Goal: Go to known website: Go to known website

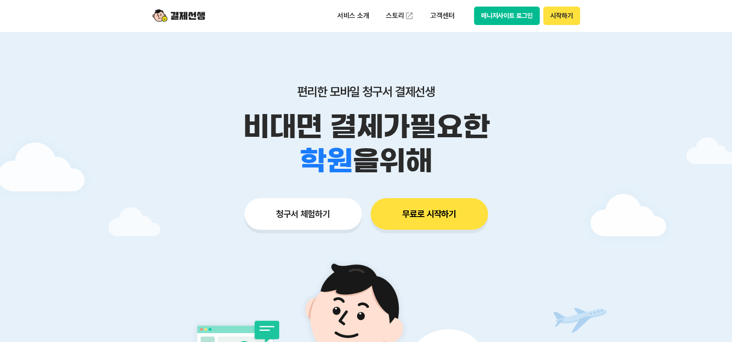
click at [502, 13] on button "매니저사이트 로그인" at bounding box center [507, 16] width 66 height 18
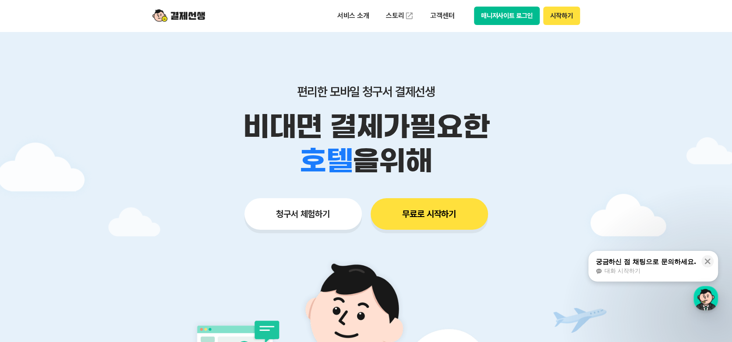
click at [512, 16] on button "매니저사이트 로그인" at bounding box center [507, 16] width 66 height 18
click at [517, 22] on button "매니저사이트 로그인" at bounding box center [507, 16] width 66 height 18
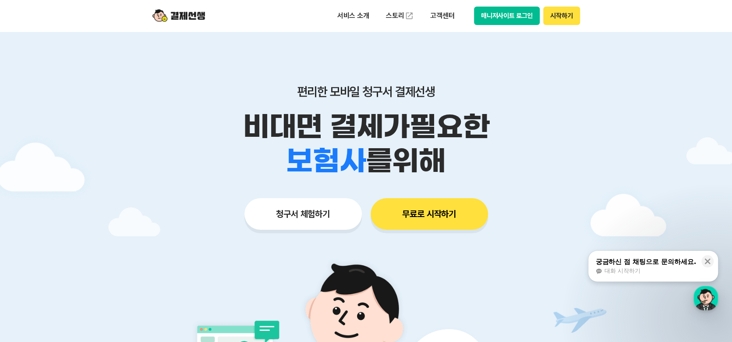
click at [515, 17] on button "매니저사이트 로그인" at bounding box center [507, 16] width 66 height 18
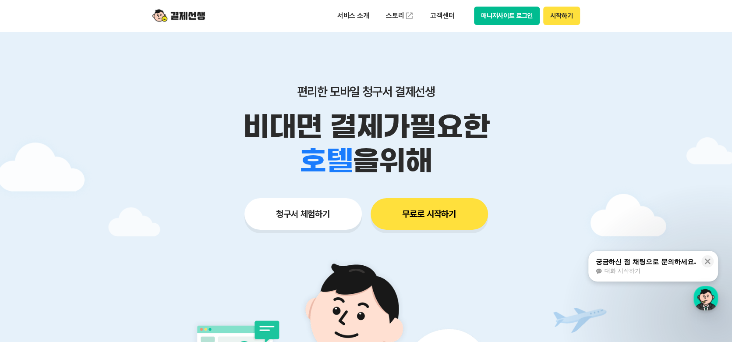
click at [503, 14] on button "매니저사이트 로그인" at bounding box center [507, 16] width 66 height 18
click at [507, 14] on button "매니저사이트 로그인" at bounding box center [507, 16] width 66 height 18
click at [492, 14] on button "매니저사이트 로그인" at bounding box center [507, 16] width 66 height 18
click at [518, 16] on button "매니저사이트 로그인" at bounding box center [507, 16] width 66 height 18
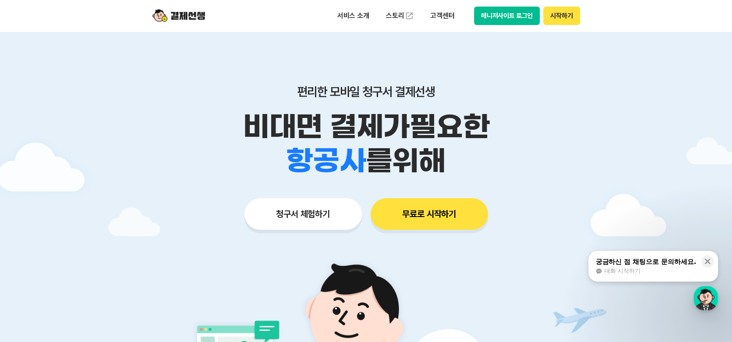
click at [508, 18] on button "매니저사이트 로그인" at bounding box center [507, 16] width 66 height 18
click at [519, 18] on button "매니저사이트 로그인" at bounding box center [507, 16] width 66 height 18
click at [502, 20] on button "매니저사이트 로그인" at bounding box center [507, 16] width 66 height 18
click at [513, 14] on button "매니저사이트 로그인" at bounding box center [507, 16] width 66 height 18
click at [498, 21] on button "매니저사이트 로그인" at bounding box center [507, 16] width 66 height 18
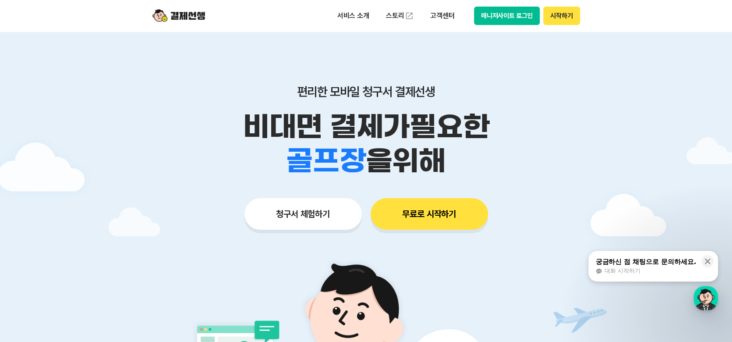
click at [519, 16] on button "매니저사이트 로그인" at bounding box center [507, 16] width 66 height 18
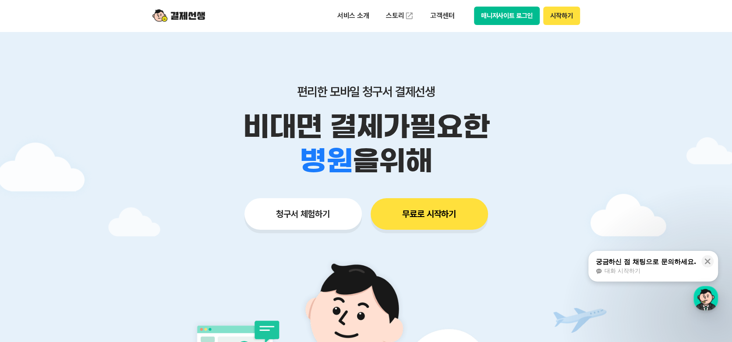
click at [510, 16] on button "매니저사이트 로그인" at bounding box center [507, 16] width 66 height 18
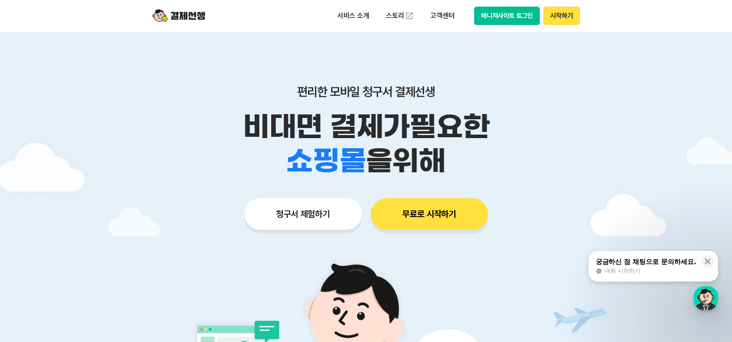
click at [499, 20] on button "매니저사이트 로그인" at bounding box center [507, 16] width 66 height 18
click at [499, 12] on button "매니저사이트 로그인" at bounding box center [507, 16] width 66 height 18
